Goal: Information Seeking & Learning: Learn about a topic

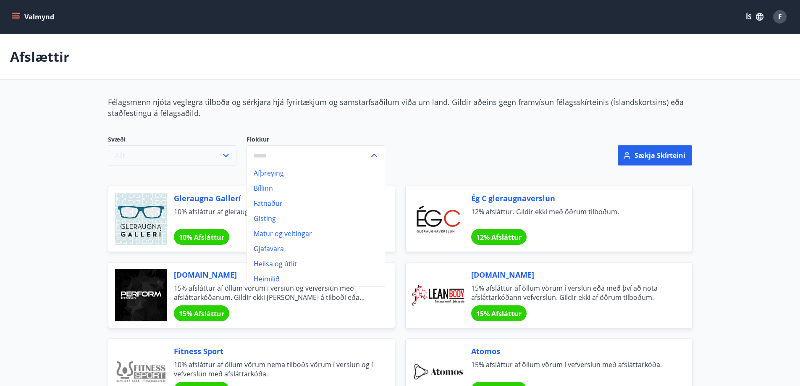
click at [200, 154] on button "Allt" at bounding box center [172, 155] width 129 height 20
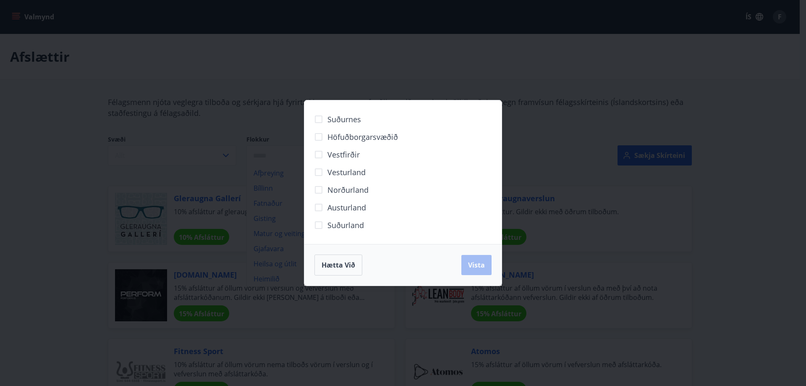
click at [270, 75] on div "Suðurnes Höfuðborgarsvæðið [GEOGRAPHIC_DATA] [GEOGRAPHIC_DATA] Norðurland [GEOG…" at bounding box center [403, 193] width 806 height 386
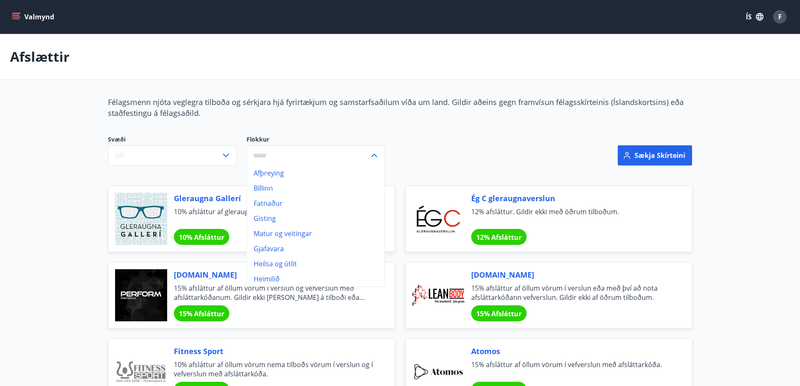
click at [22, 58] on p "Afslættir" at bounding box center [40, 56] width 60 height 18
click at [266, 234] on li "Matur og veitingar" at bounding box center [316, 233] width 138 height 15
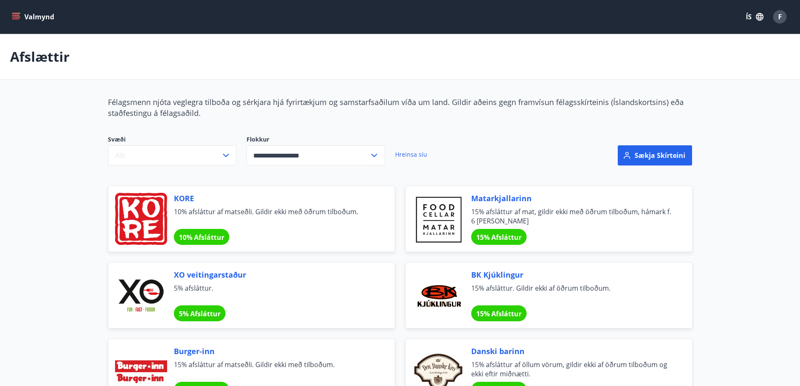
type input "**********"
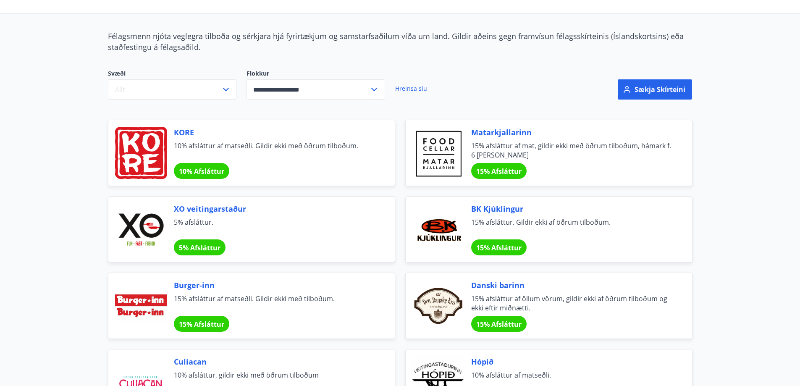
scroll to position [42, 0]
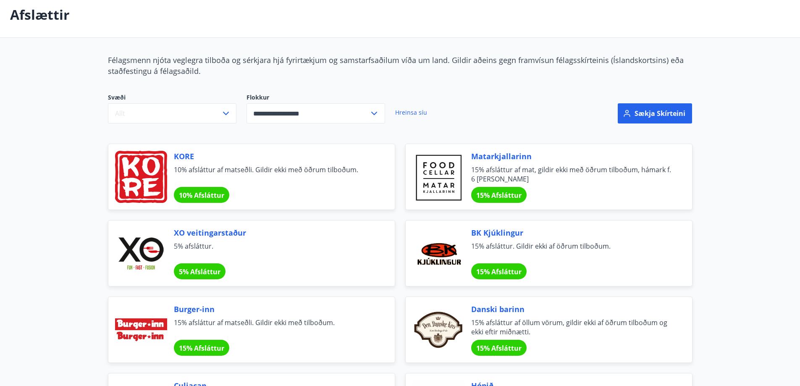
click at [176, 152] on span "KORE" at bounding box center [274, 156] width 201 height 11
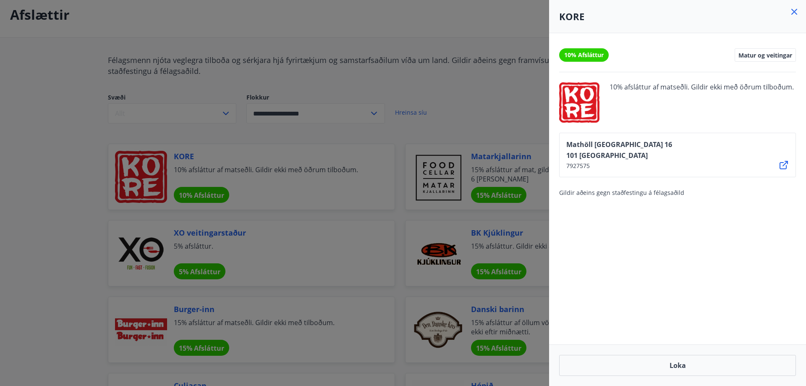
click at [794, 11] on icon at bounding box center [795, 12] width 6 height 6
